Goal: Information Seeking & Learning: Check status

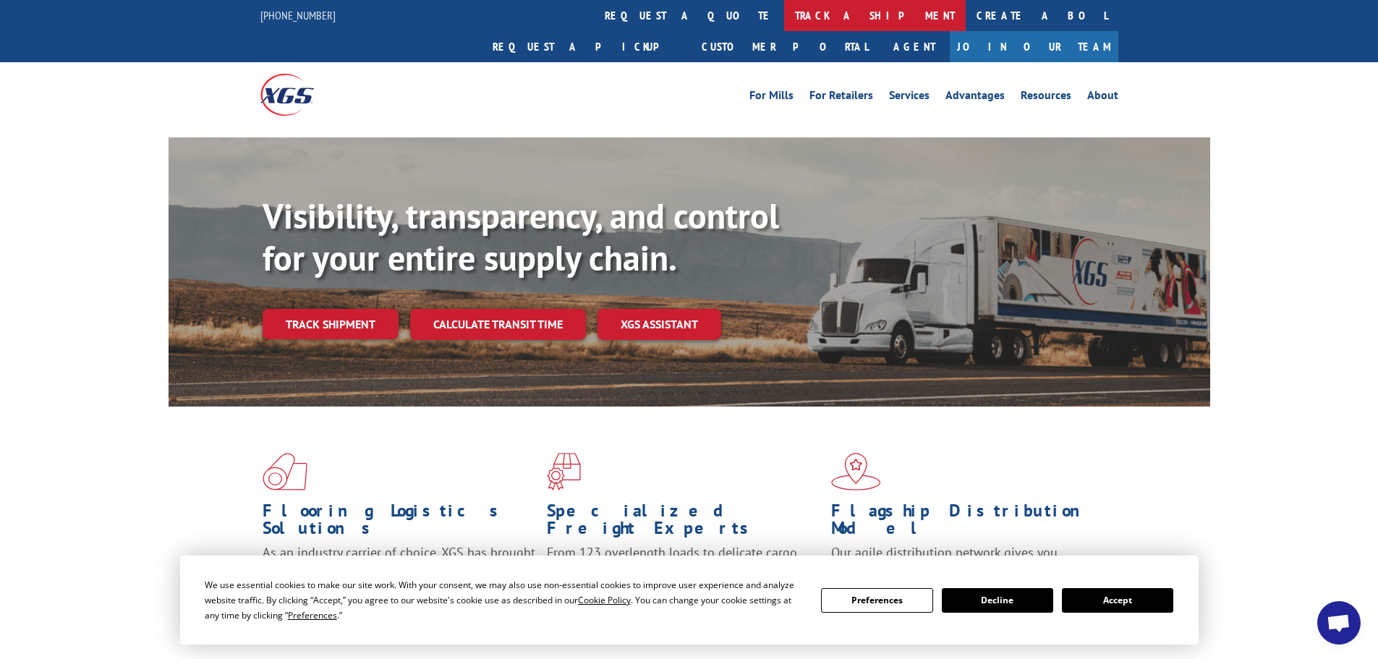
click at [784, 17] on link "track a shipment" at bounding box center [875, 15] width 182 height 31
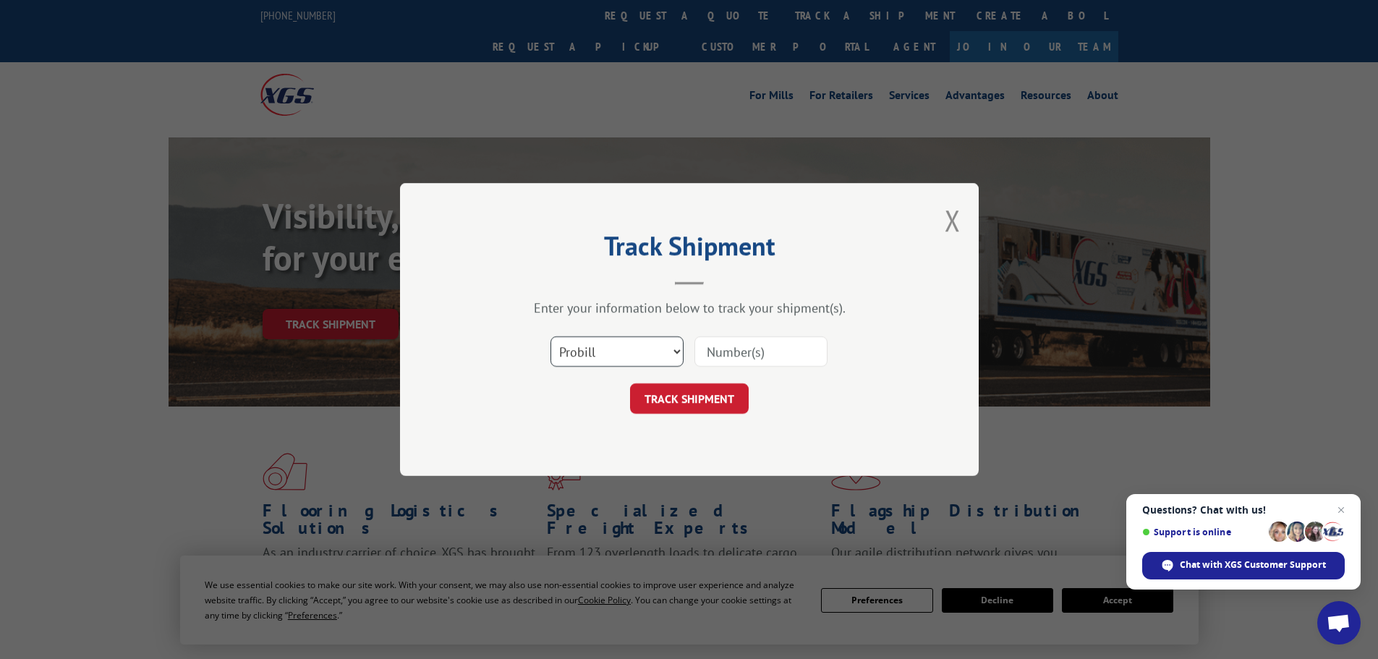
drag, startPoint x: 595, startPoint y: 358, endPoint x: 607, endPoint y: 364, distance: 12.9
click at [596, 358] on select "Select category... Probill BOL PO" at bounding box center [617, 351] width 133 height 30
select select "bol"
click at [551, 336] on select "Select category... Probill BOL PO" at bounding box center [617, 351] width 133 height 30
click at [765, 349] on input at bounding box center [761, 351] width 133 height 30
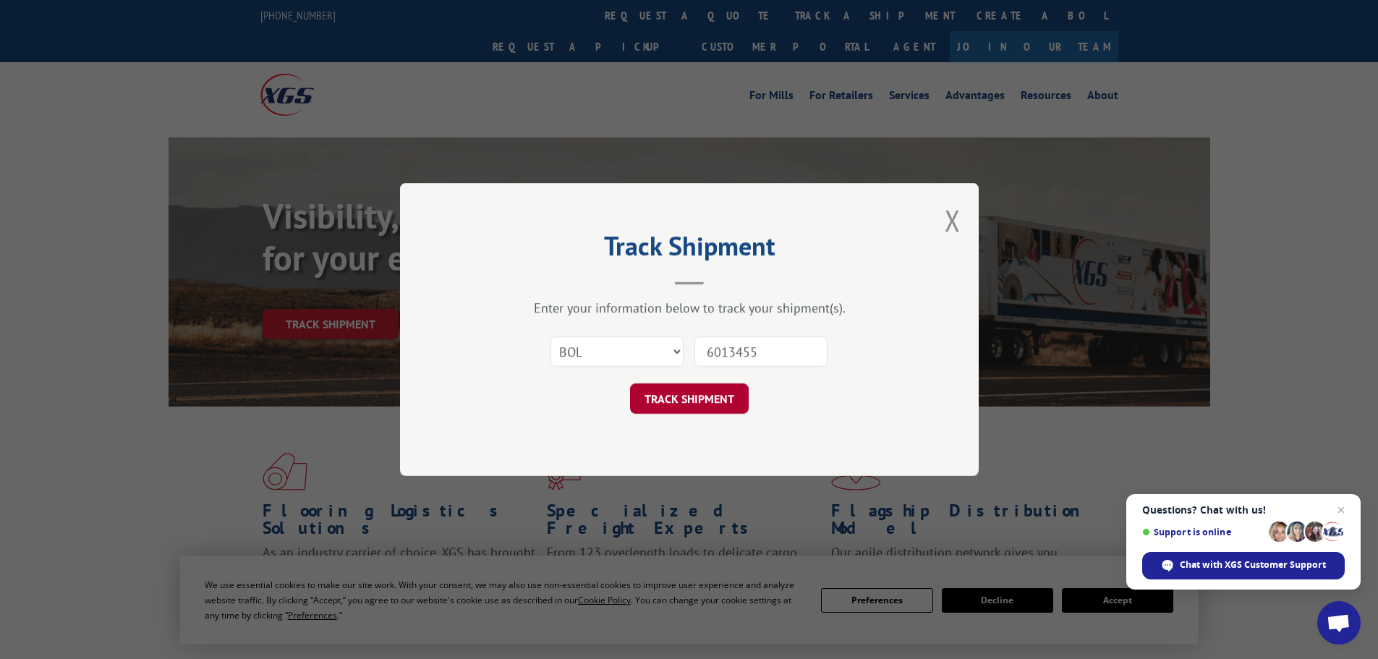
type input "6013455"
click at [695, 394] on button "TRACK SHIPMENT" at bounding box center [689, 398] width 119 height 30
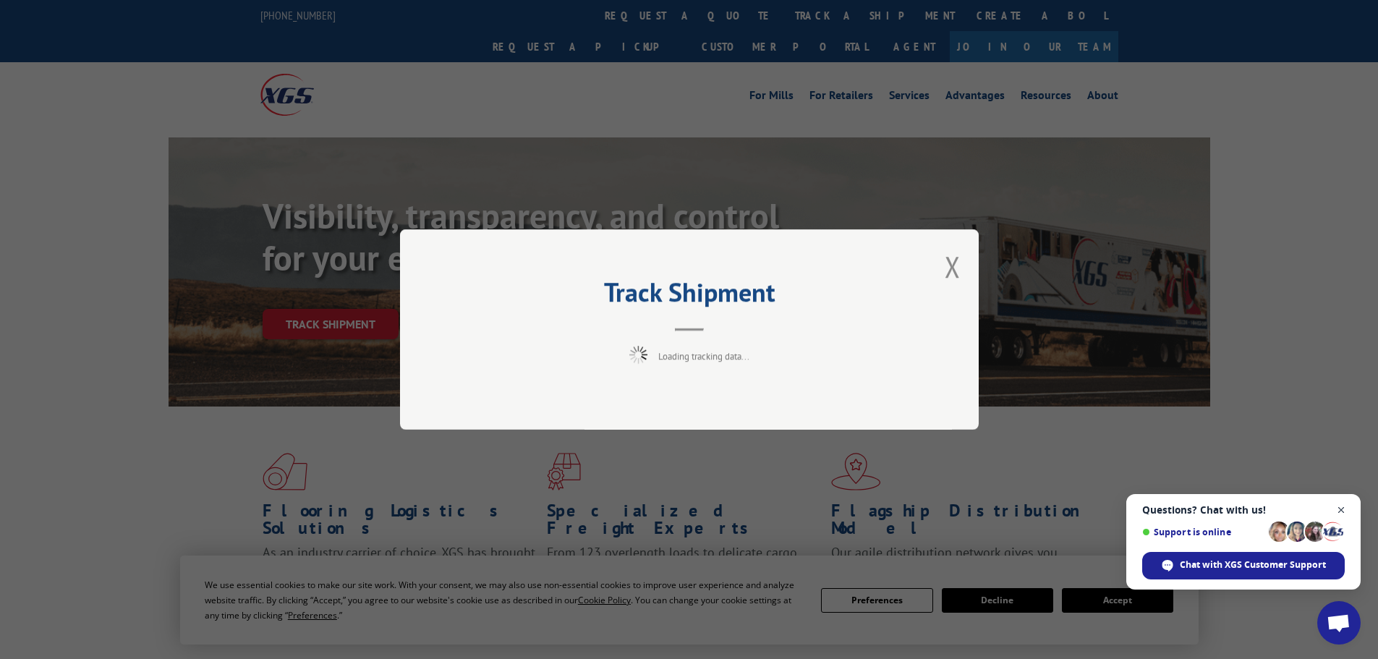
click at [1339, 509] on span "Open chat" at bounding box center [1342, 510] width 18 height 18
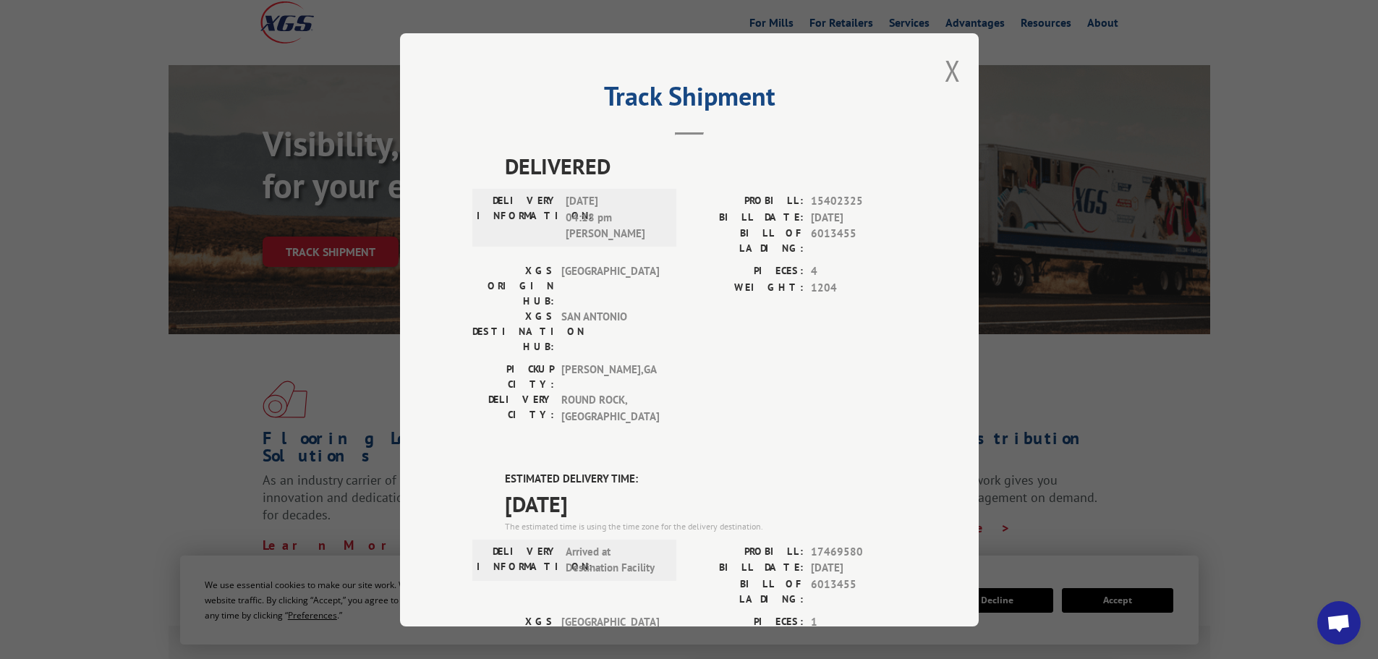
drag, startPoint x: 948, startPoint y: 69, endPoint x: 885, endPoint y: 59, distance: 63.6
click at [946, 69] on button "Close modal" at bounding box center [953, 70] width 16 height 38
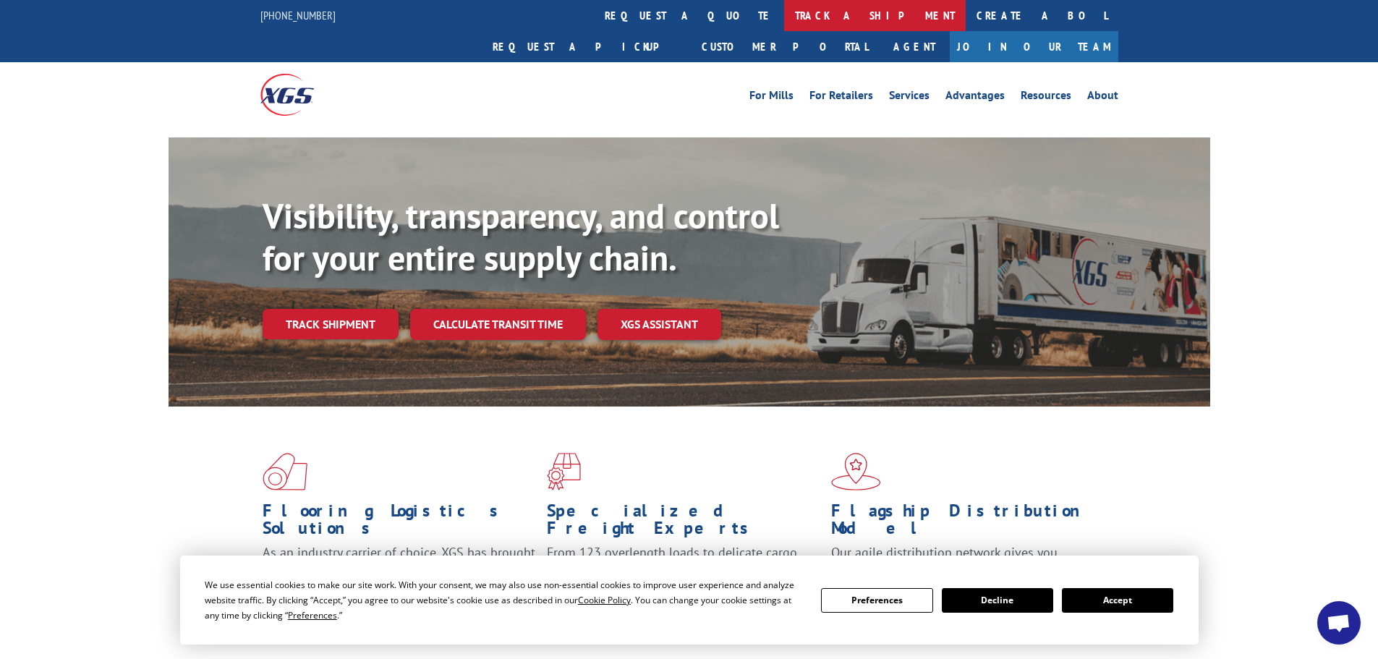
click at [784, 14] on link "track a shipment" at bounding box center [875, 15] width 182 height 31
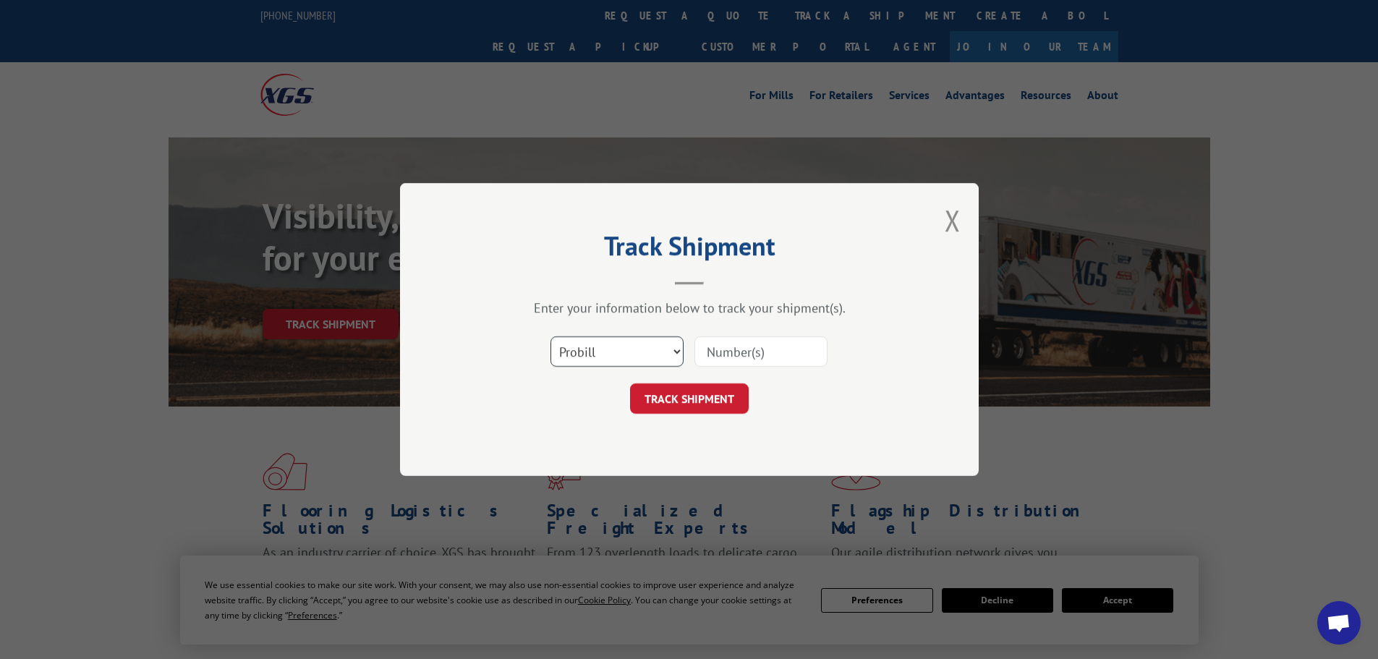
click at [637, 354] on select "Select category... Probill BOL PO" at bounding box center [617, 351] width 133 height 30
select select "bol"
click at [551, 336] on select "Select category... Probill BOL PO" at bounding box center [617, 351] width 133 height 30
click at [723, 349] on input at bounding box center [761, 351] width 133 height 30
paste input "5206932"
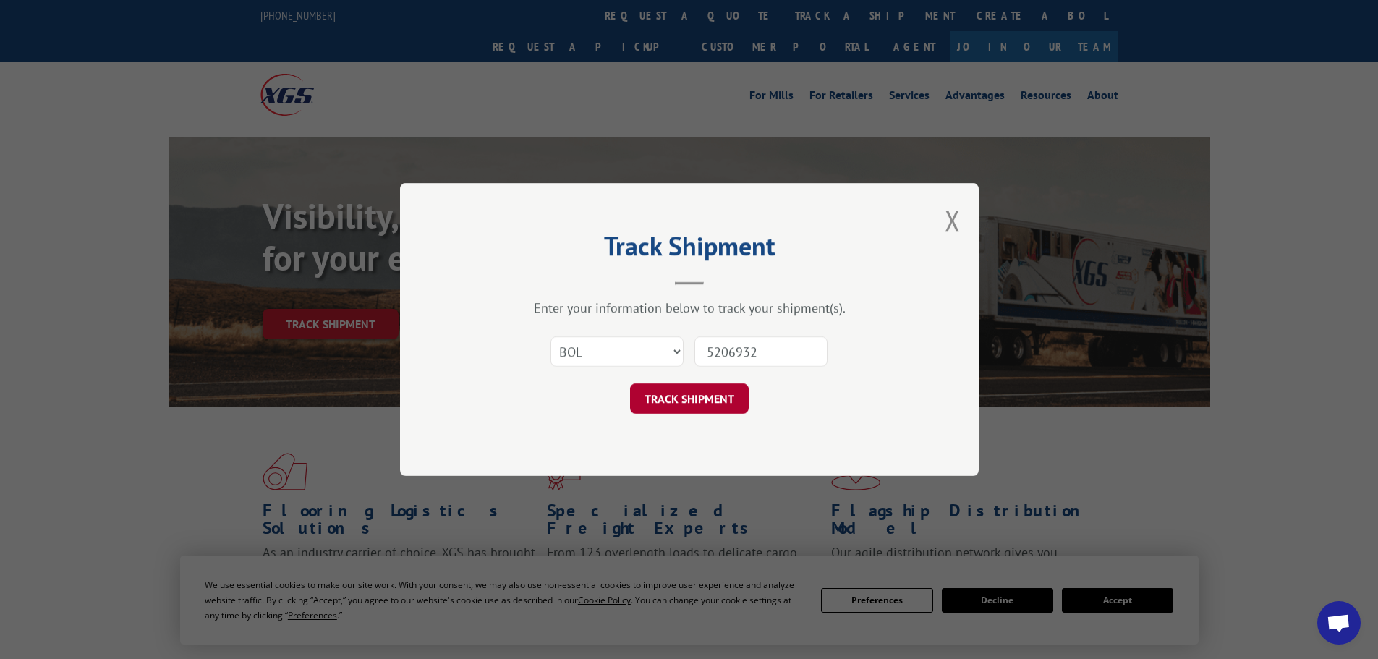
type input "5206932"
click at [690, 391] on button "TRACK SHIPMENT" at bounding box center [689, 398] width 119 height 30
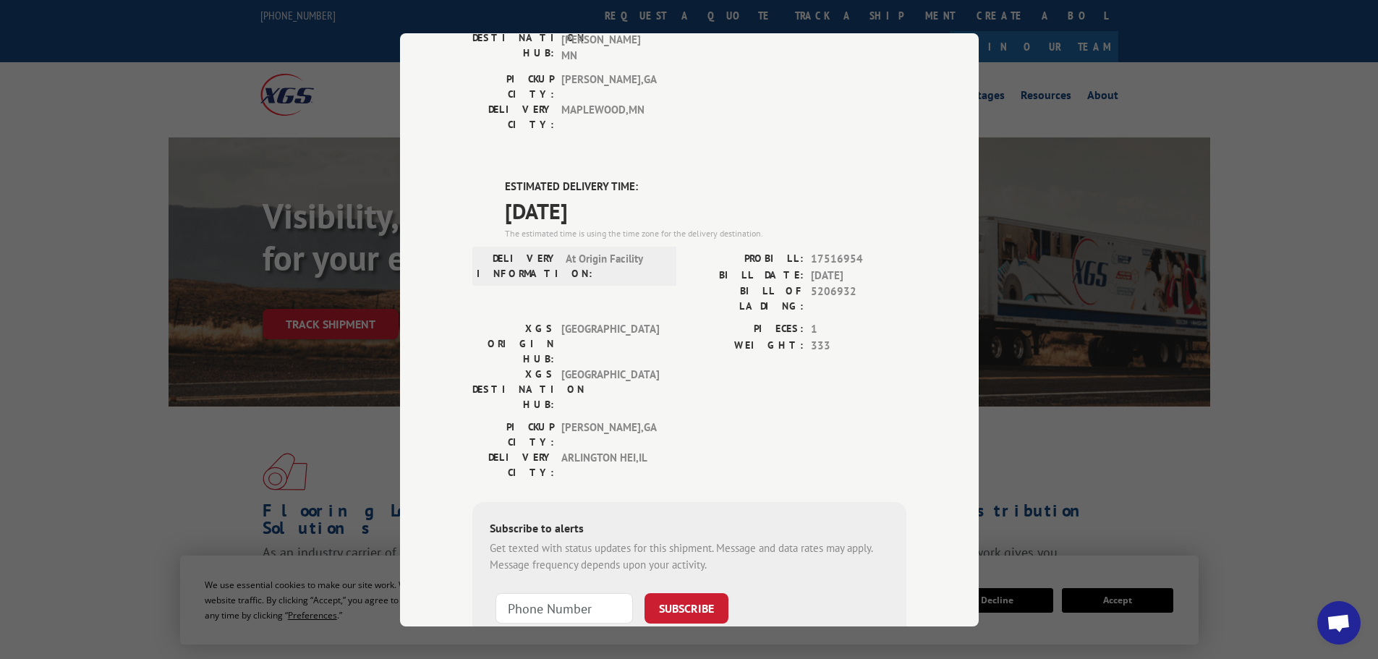
scroll to position [294, 0]
